Goal: Task Accomplishment & Management: Use online tool/utility

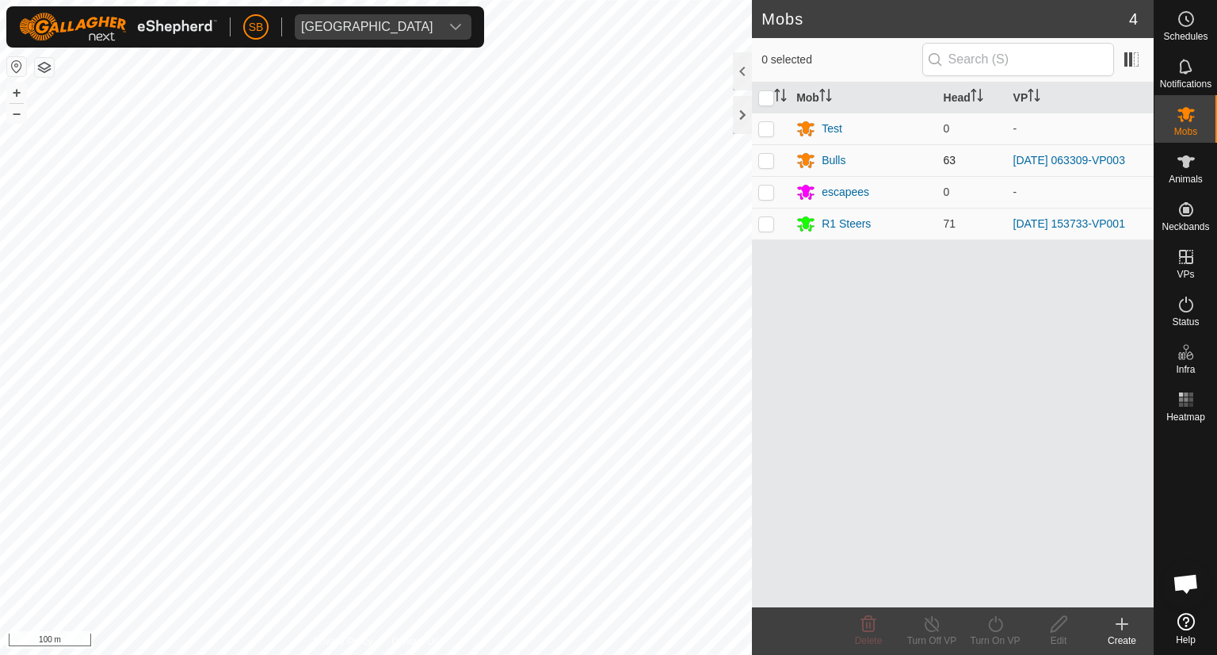
click at [762, 166] on p-checkbox at bounding box center [767, 160] width 16 height 13
checkbox input "true"
click at [995, 625] on icon at bounding box center [996, 623] width 20 height 19
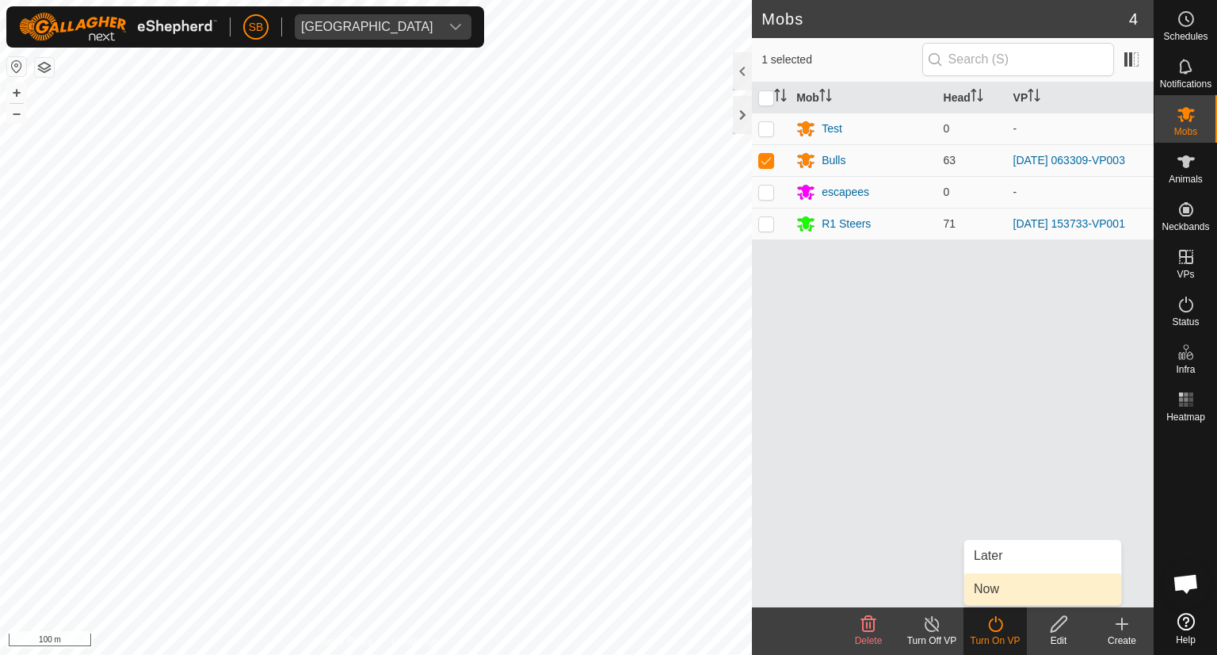
click at [1017, 591] on link "Now" at bounding box center [1043, 589] width 157 height 32
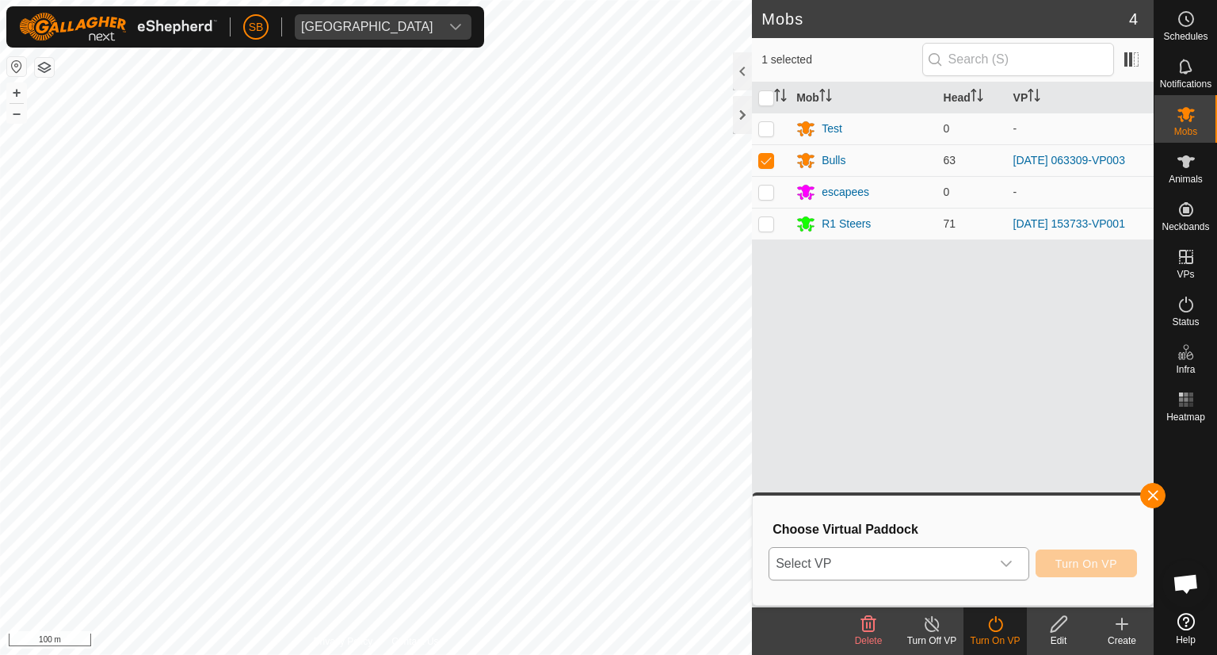
click at [1013, 563] on icon "dropdown trigger" at bounding box center [1006, 563] width 13 height 13
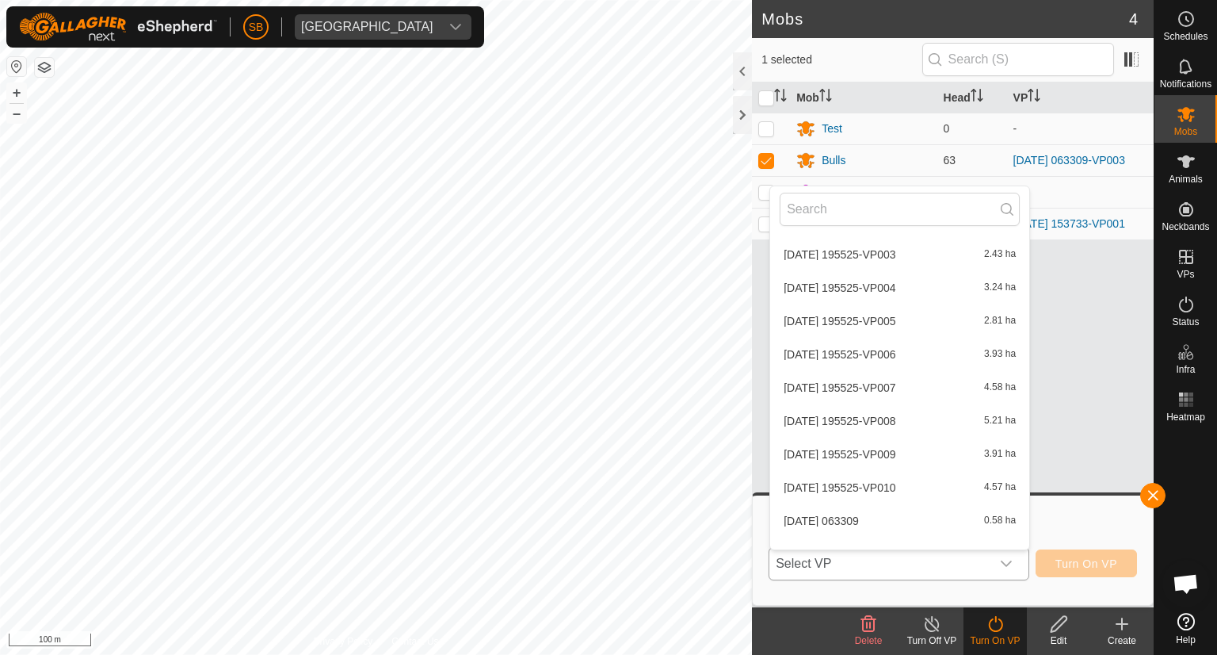
scroll to position [2914, 0]
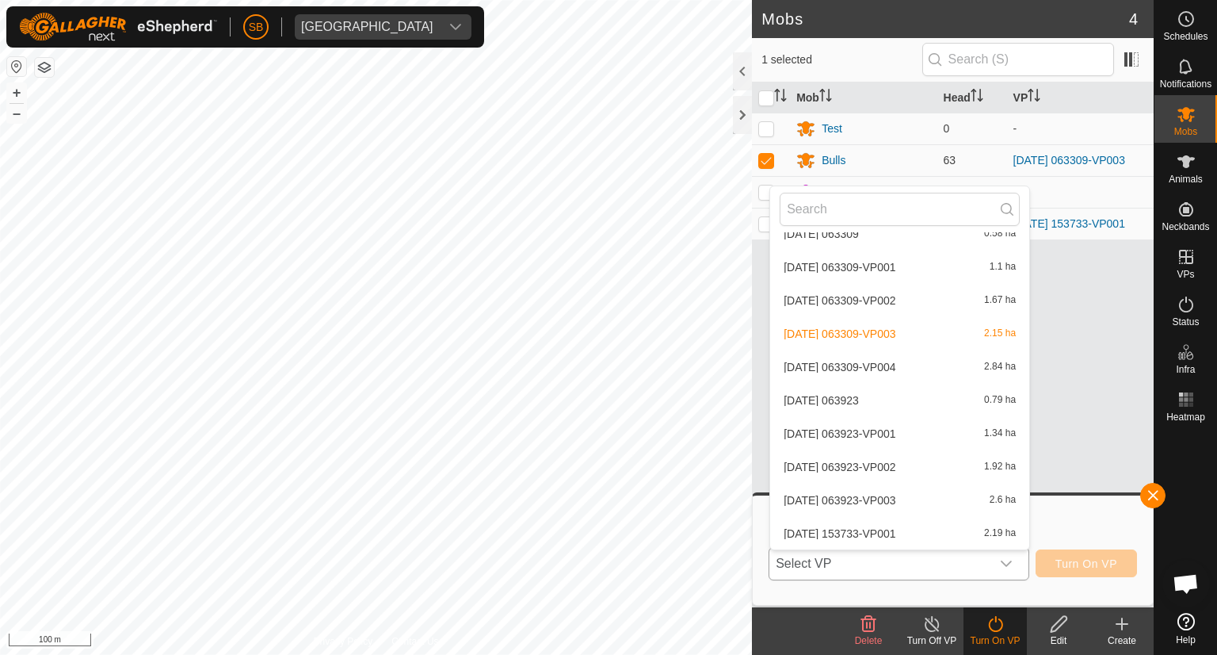
click at [901, 363] on li "[DATE] 063309-VP004 2.84 ha" at bounding box center [899, 367] width 259 height 32
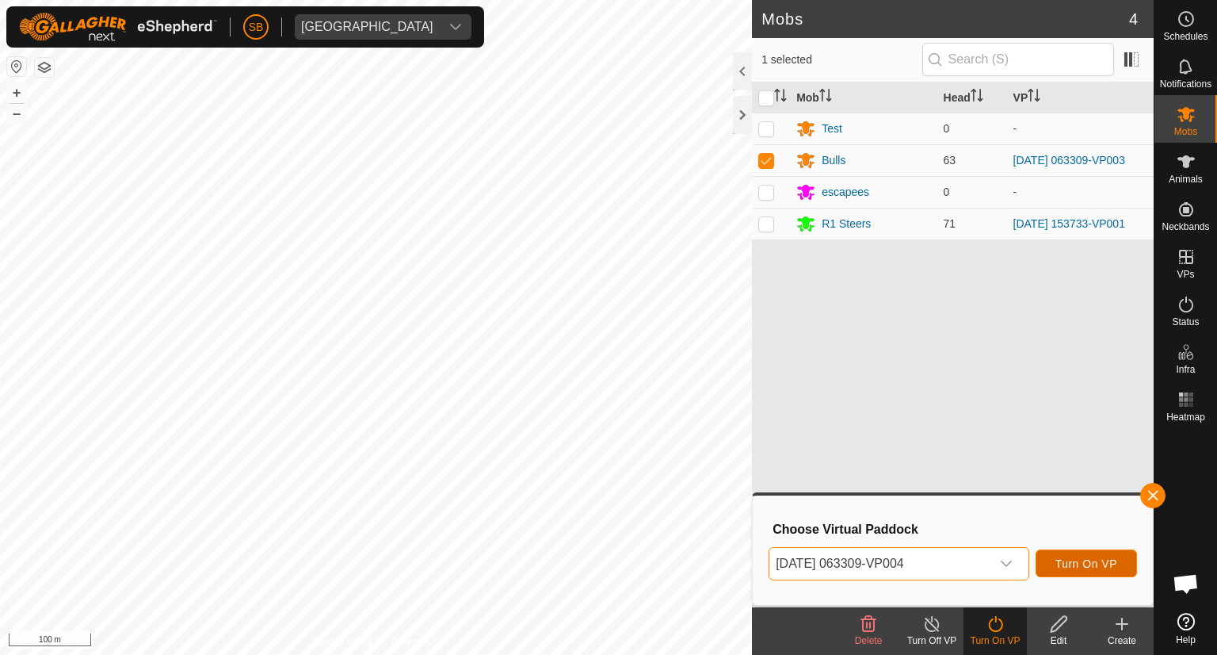
click at [1081, 561] on span "Turn On VP" at bounding box center [1087, 563] width 62 height 13
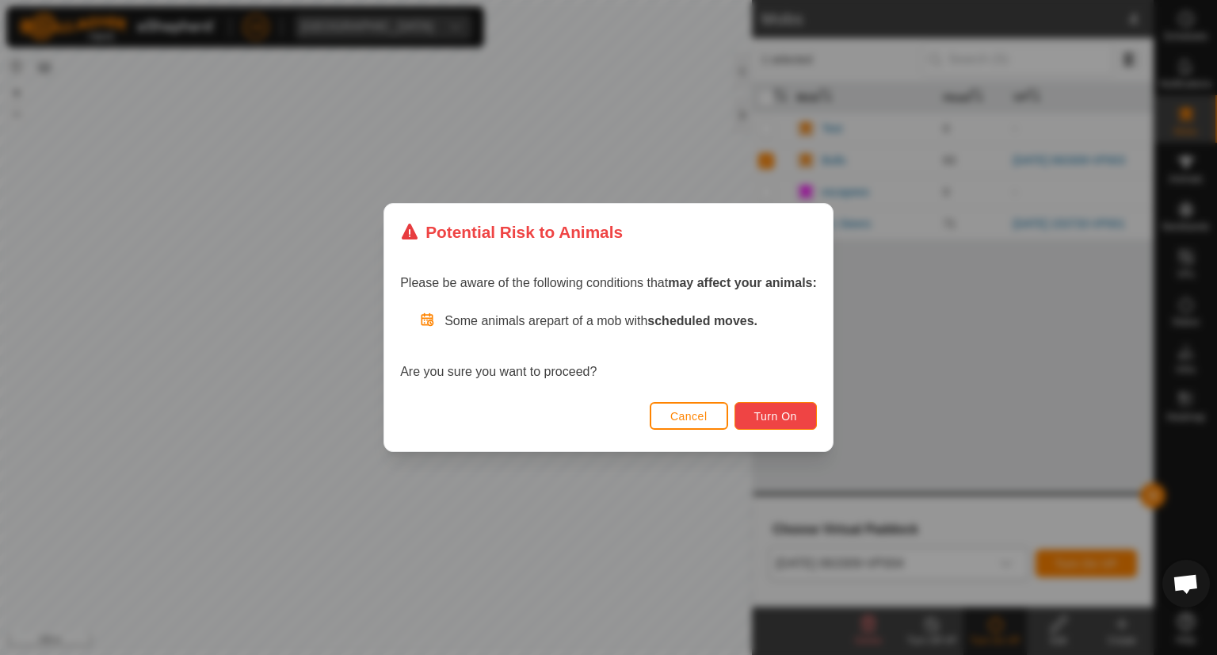
click at [778, 421] on span "Turn On" at bounding box center [776, 416] width 43 height 13
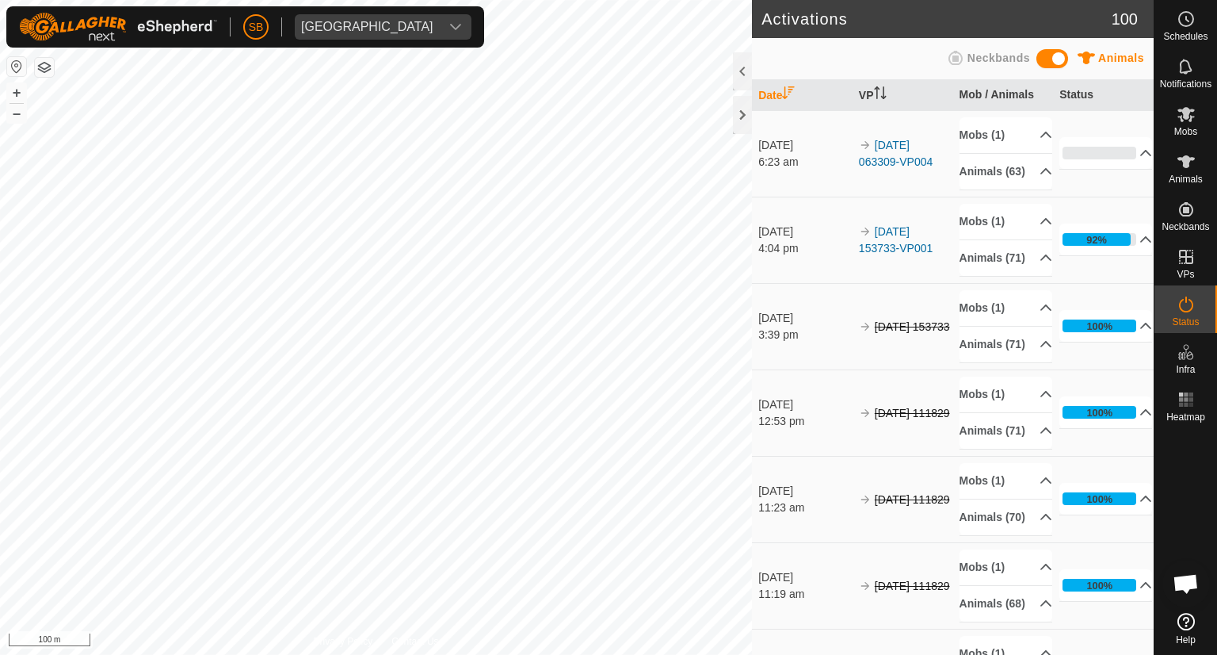
click at [595, 654] on html "SB [GEOGRAPHIC_DATA] Schedules Notifications Mobs Animals Neckbands VPs Status …" at bounding box center [608, 327] width 1217 height 655
click at [457, 654] on html "SB [GEOGRAPHIC_DATA] Schedules Notifications Mobs Animals Neckbands VPs Status …" at bounding box center [608, 327] width 1217 height 655
click at [61, 654] on html "SB [GEOGRAPHIC_DATA] Schedules Notifications Mobs Animals Neckbands VPs Status …" at bounding box center [608, 327] width 1217 height 655
click at [0, 654] on html "SB [GEOGRAPHIC_DATA] Schedules Notifications Mobs Animals Neckbands VPs Status …" at bounding box center [608, 327] width 1217 height 655
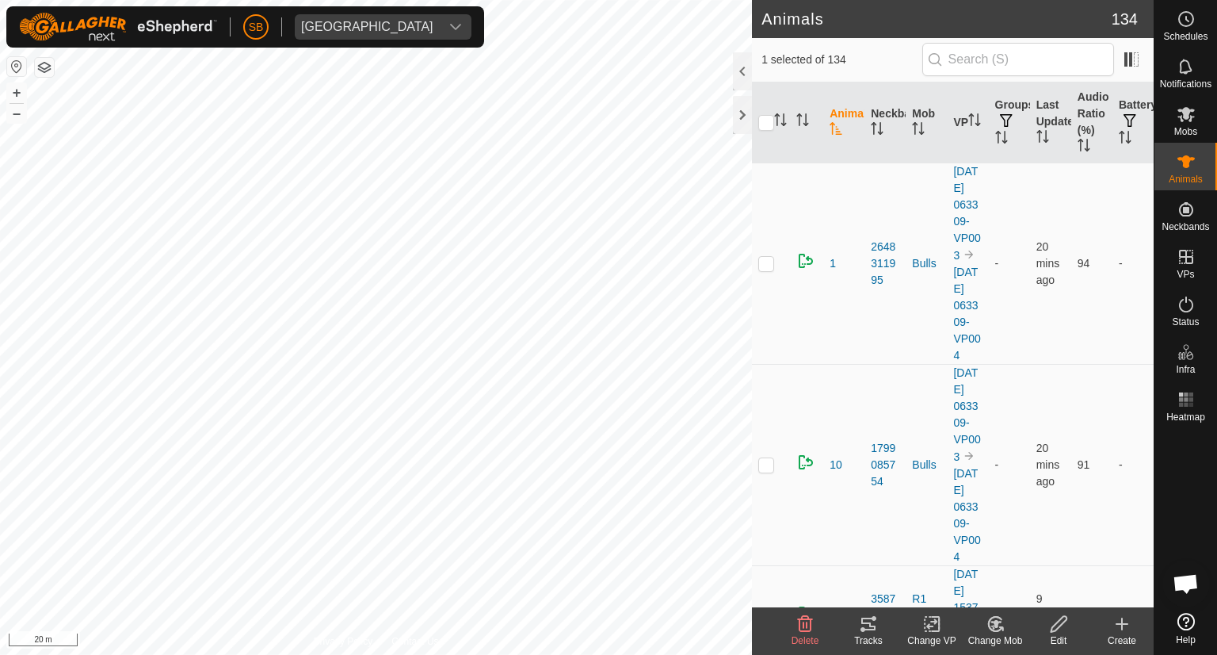
click at [871, 629] on icon at bounding box center [869, 623] width 14 height 13
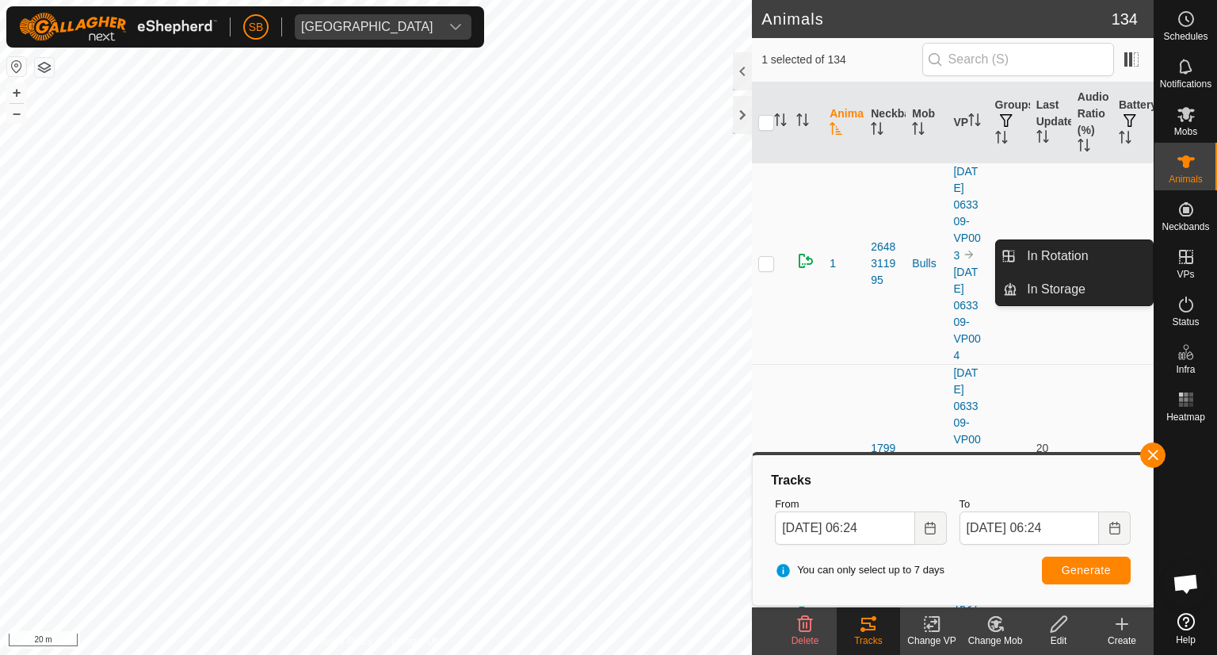
click at [1186, 266] on icon at bounding box center [1186, 256] width 19 height 19
click at [1049, 258] on link "In Rotation" at bounding box center [1086, 256] width 136 height 32
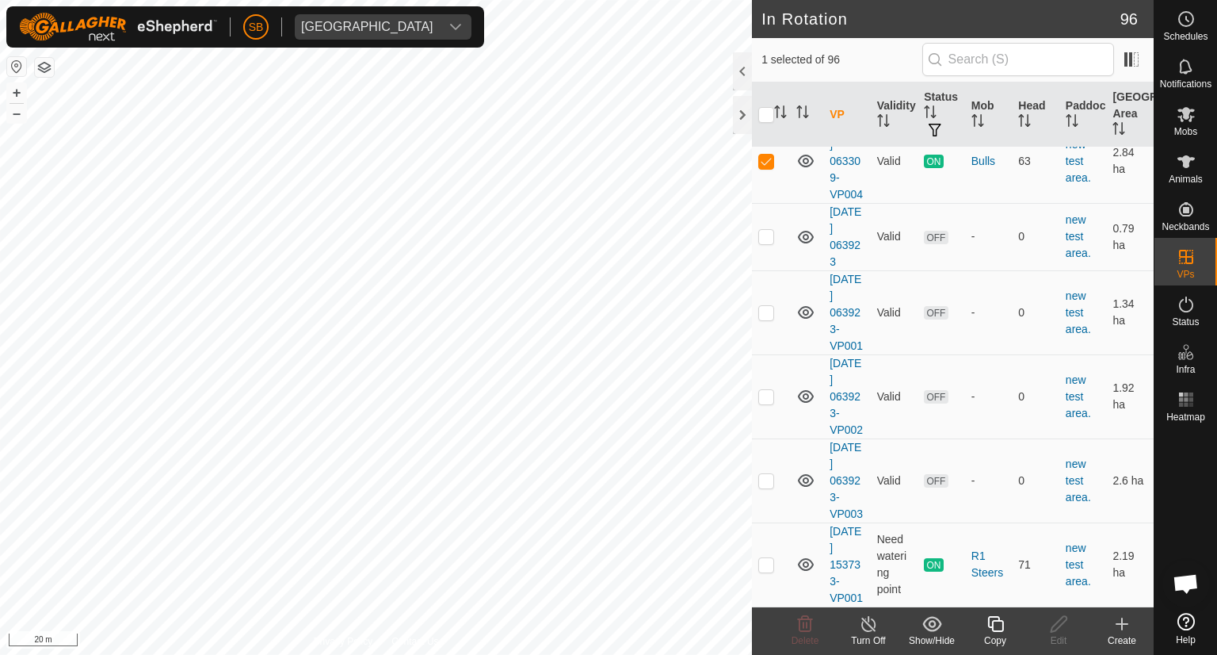
scroll to position [6623, 0]
click at [769, 560] on p-checkbox at bounding box center [767, 564] width 16 height 13
checkbox input "true"
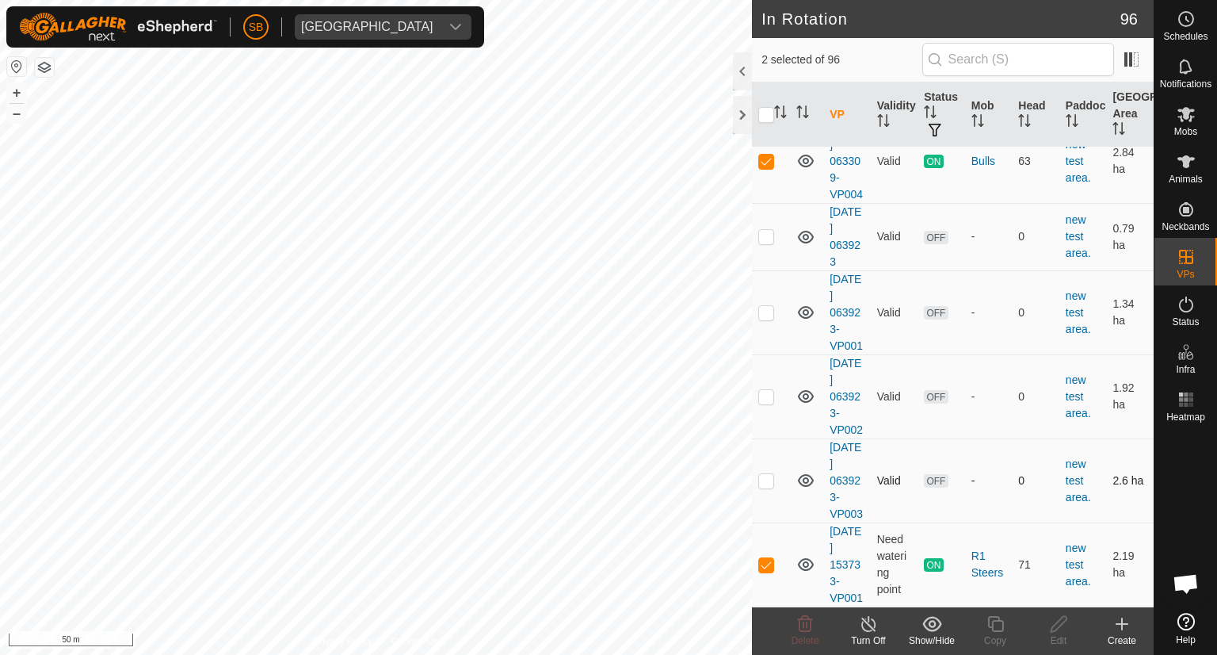
click at [770, 474] on p-checkbox at bounding box center [767, 480] width 16 height 13
checkbox input "false"
click at [770, 558] on p-checkbox at bounding box center [767, 564] width 16 height 13
checkbox input "false"
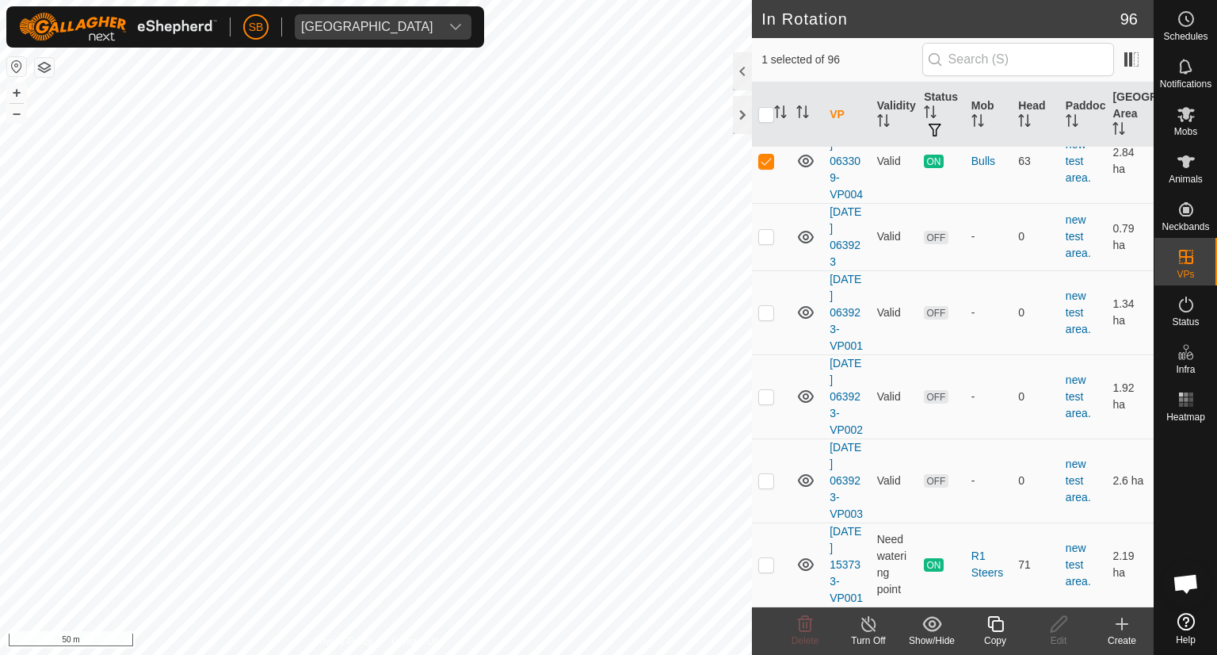
click at [996, 625] on icon at bounding box center [996, 623] width 20 height 19
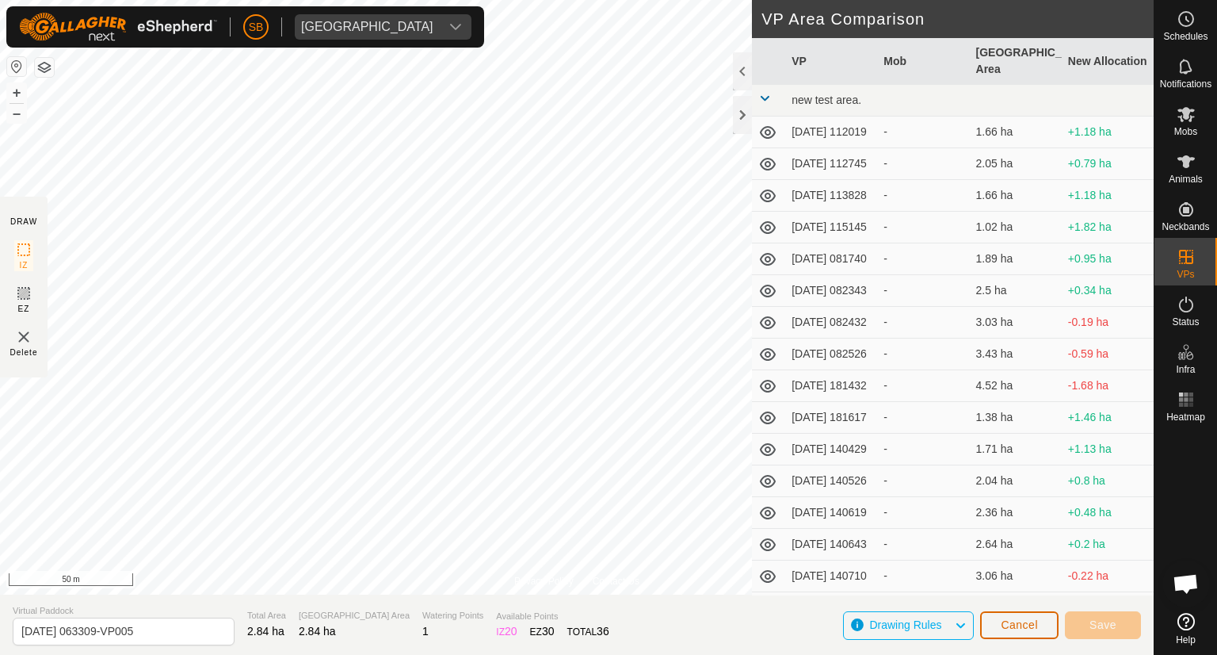
click at [1045, 627] on button "Cancel" at bounding box center [1019, 625] width 78 height 28
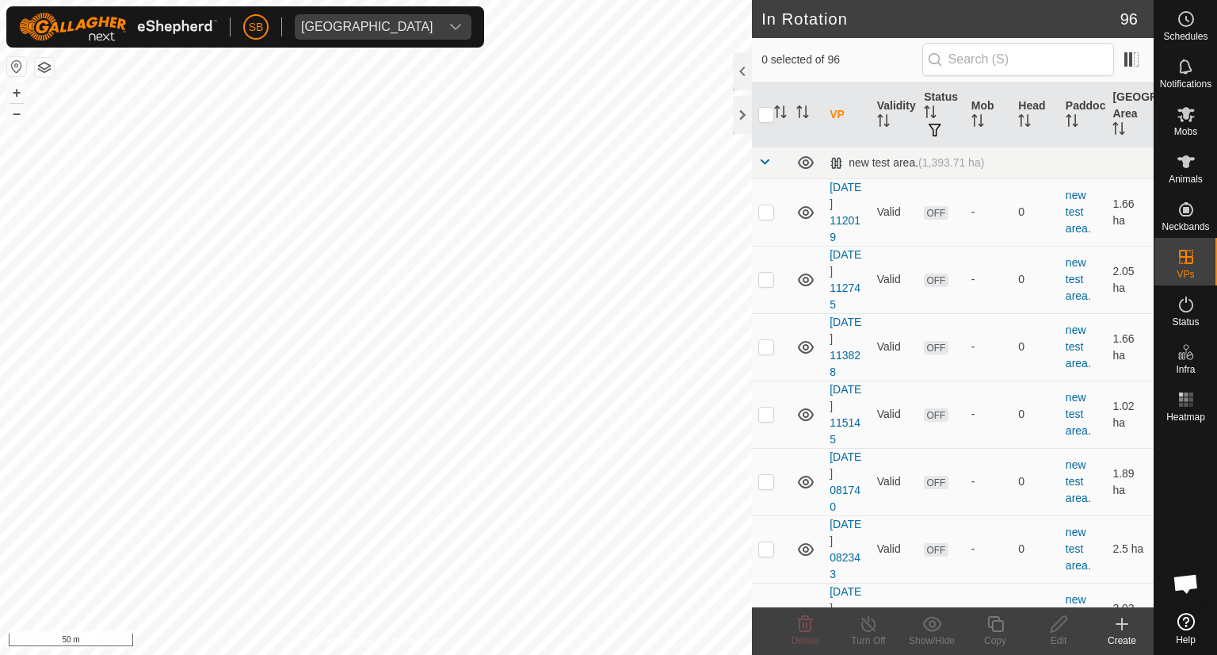
click at [1124, 625] on icon at bounding box center [1122, 623] width 19 height 19
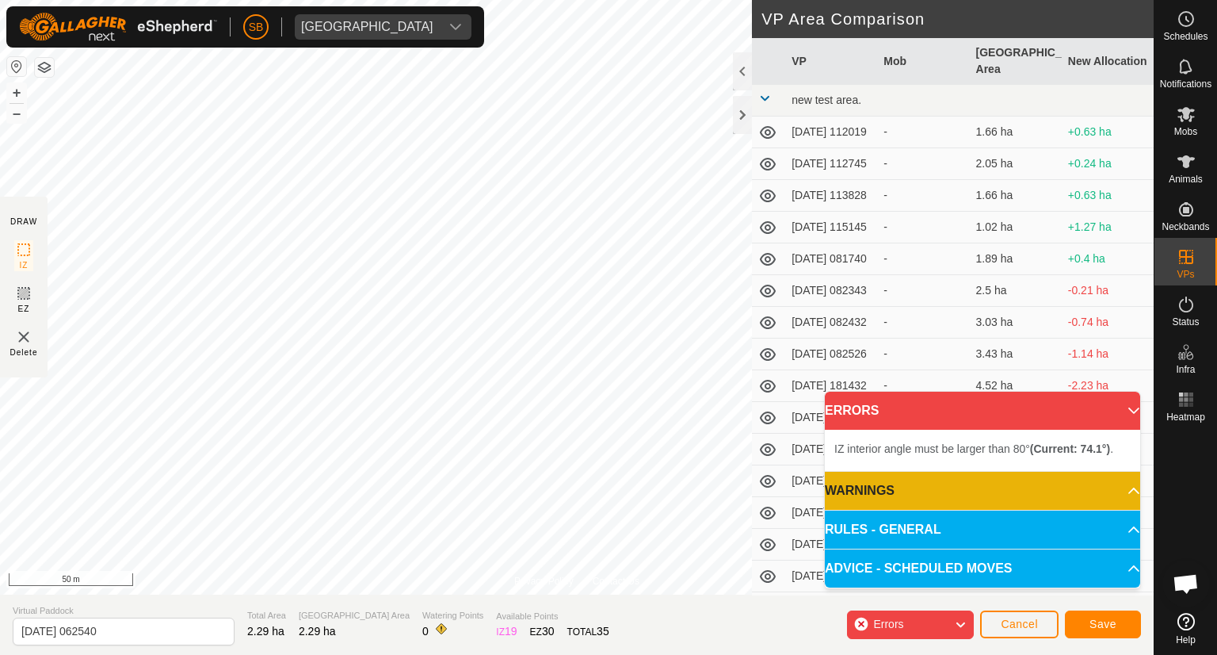
click at [964, 629] on icon at bounding box center [960, 624] width 13 height 21
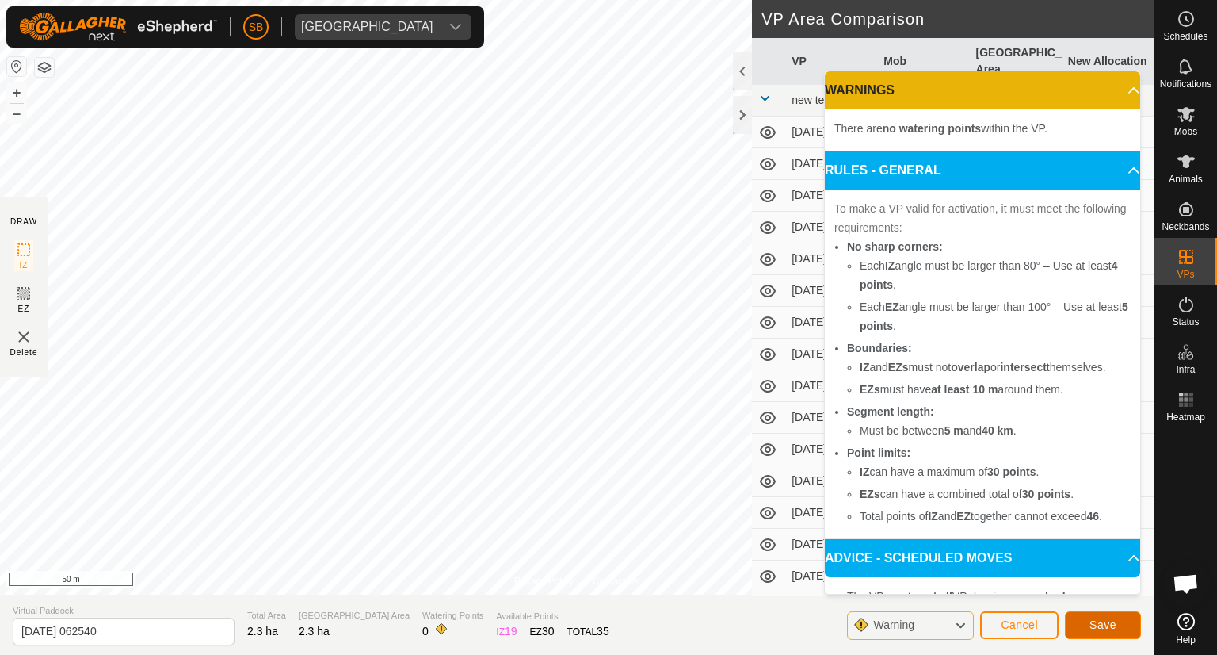
click at [1118, 625] on button "Save" at bounding box center [1103, 625] width 76 height 28
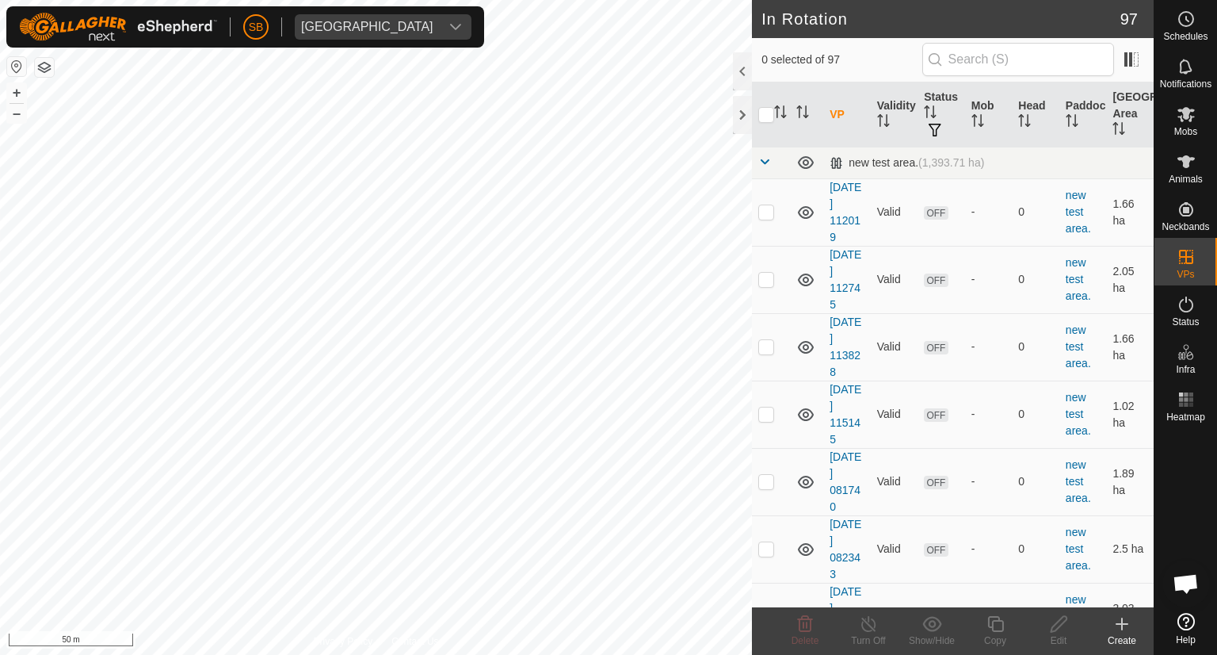
checkbox input "true"
click at [1194, 116] on icon at bounding box center [1186, 114] width 19 height 19
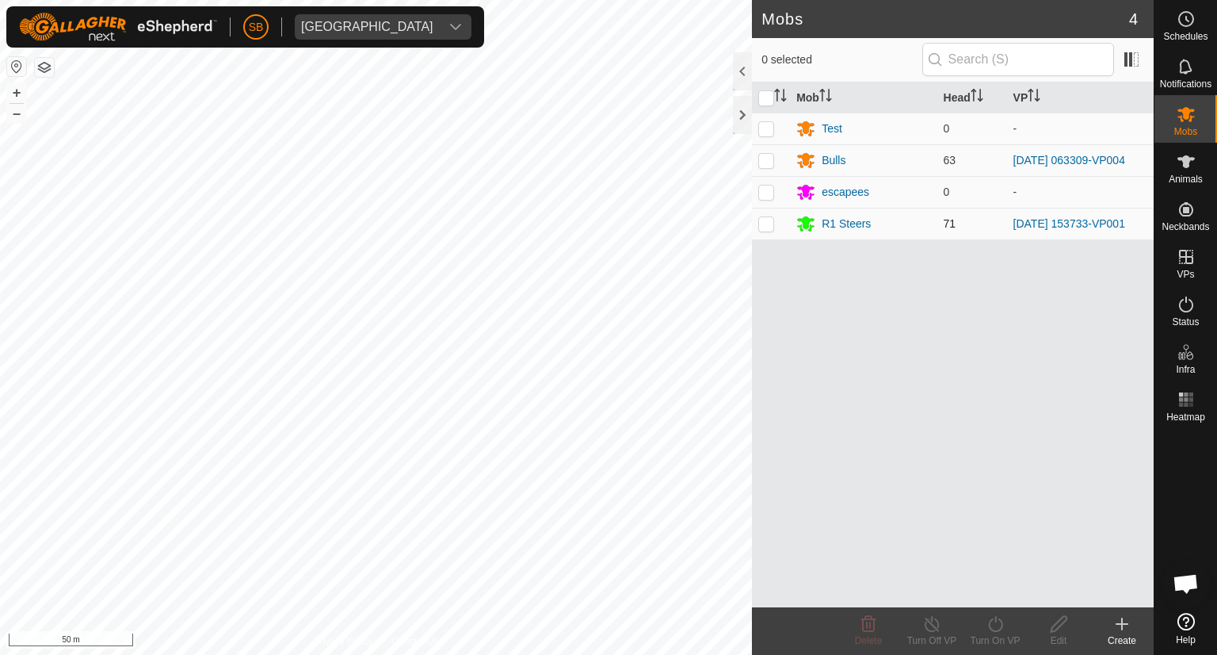
click at [774, 220] on p-checkbox at bounding box center [767, 223] width 16 height 13
checkbox input "true"
click at [996, 632] on icon at bounding box center [996, 623] width 20 height 19
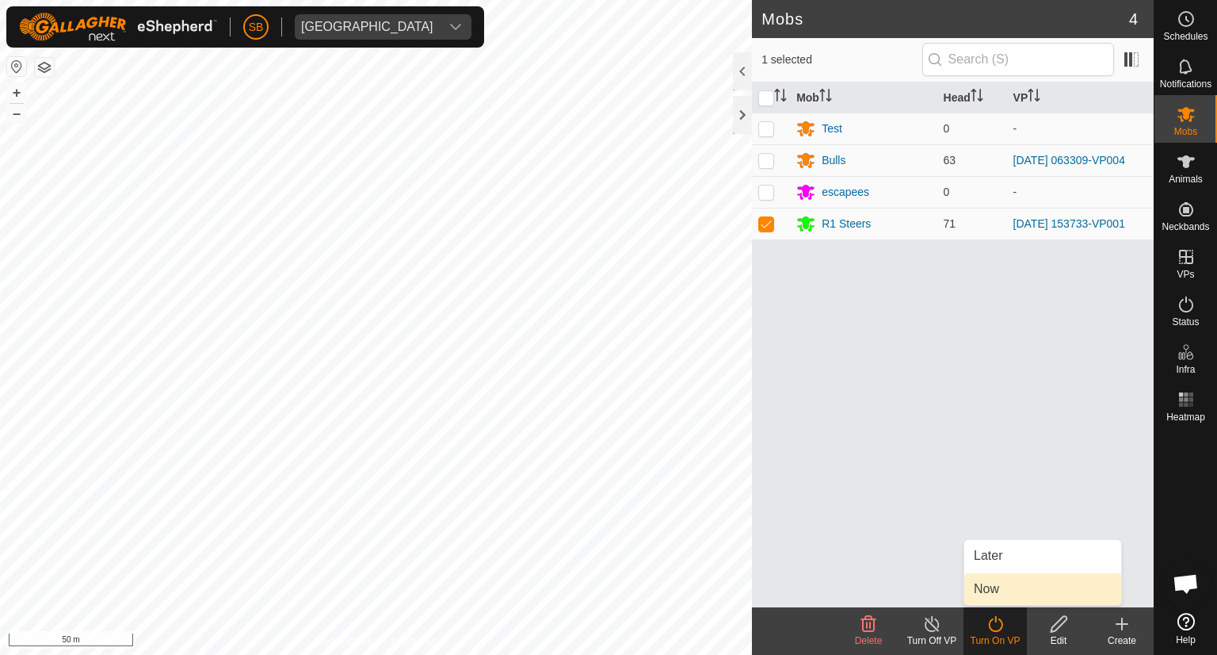
click at [985, 593] on link "Now" at bounding box center [1043, 589] width 157 height 32
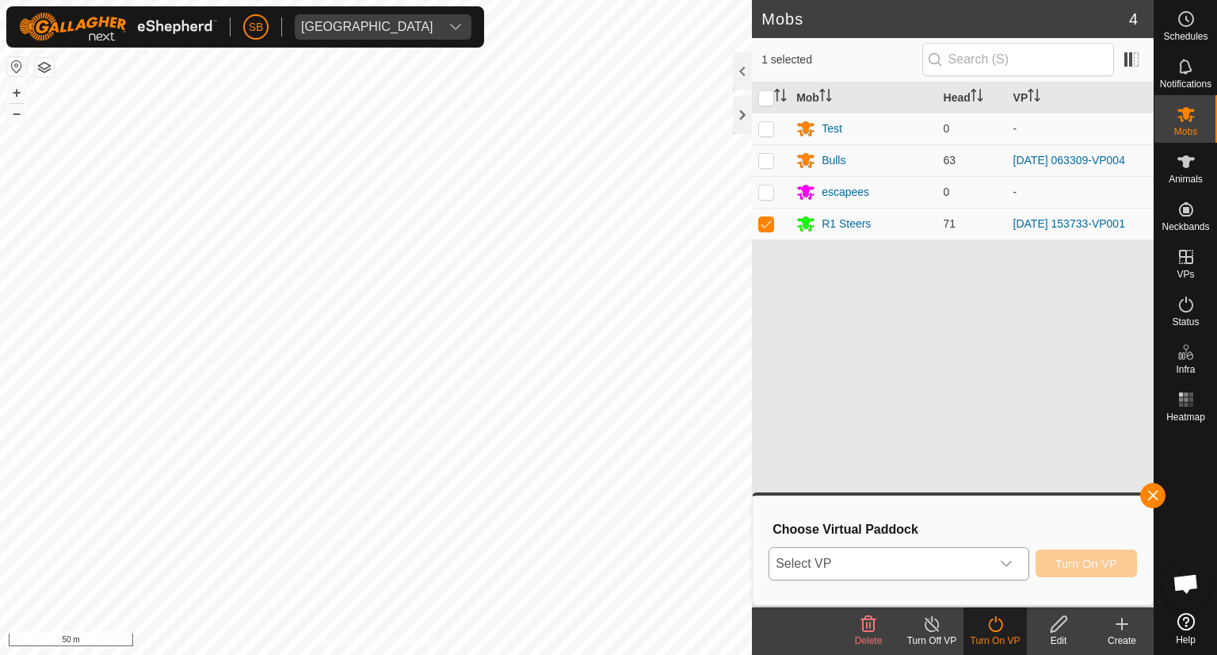
click at [1012, 564] on icon "dropdown trigger" at bounding box center [1006, 563] width 13 height 13
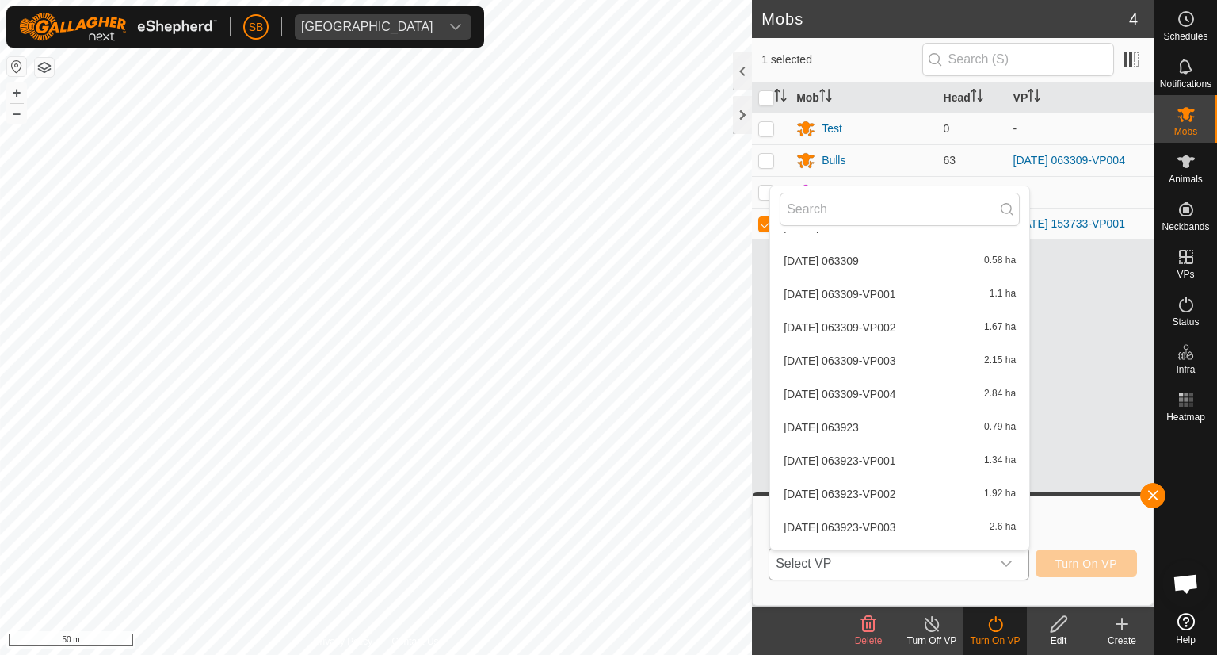
scroll to position [2947, 0]
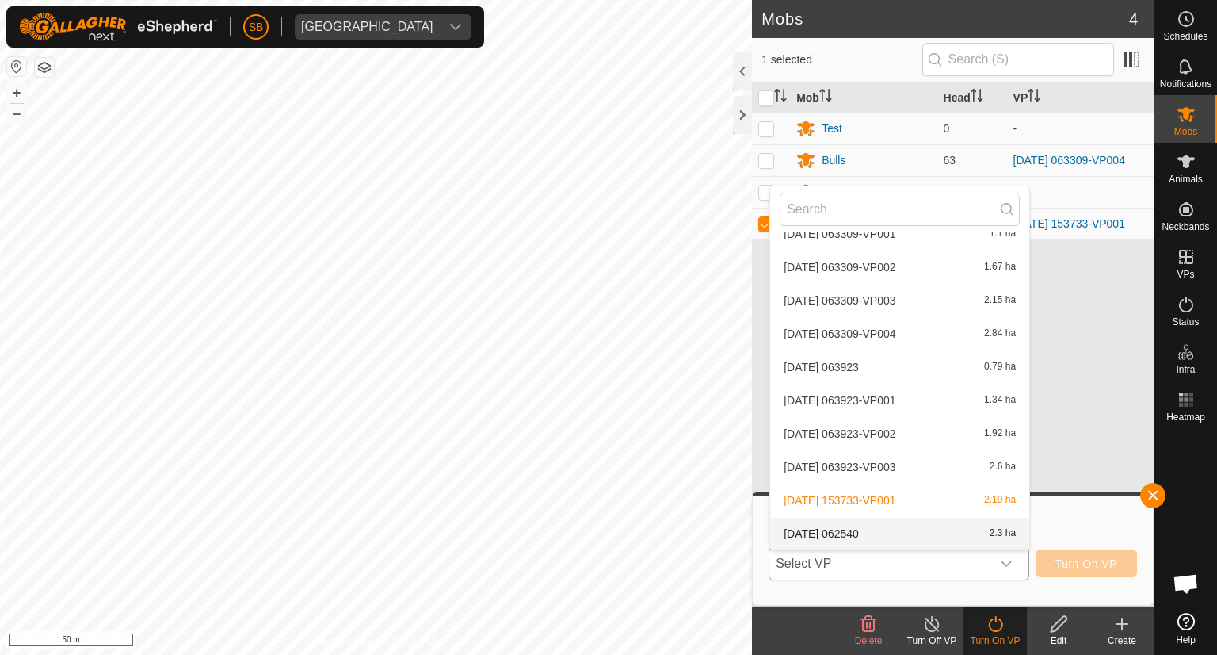
click at [878, 530] on li "[DATE] 062540 2.3 ha" at bounding box center [899, 534] width 259 height 32
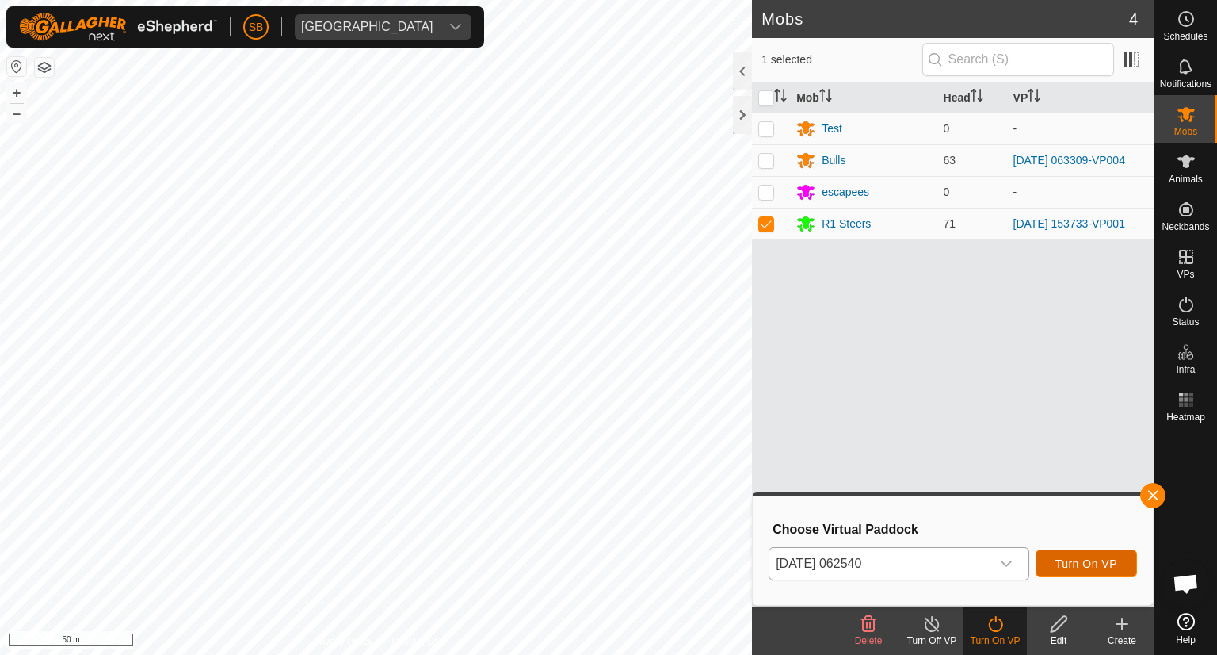
click at [1091, 559] on span "Turn On VP" at bounding box center [1087, 563] width 62 height 13
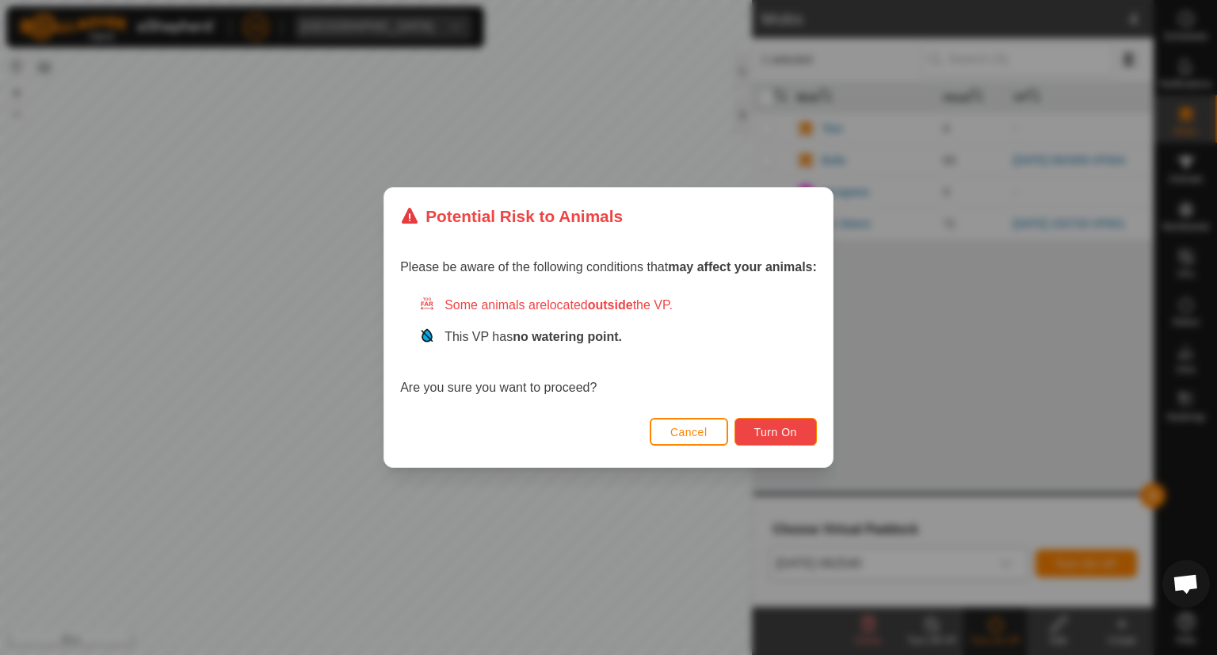
click at [755, 434] on button "Turn On" at bounding box center [776, 432] width 82 height 28
